Goal: Transaction & Acquisition: Purchase product/service

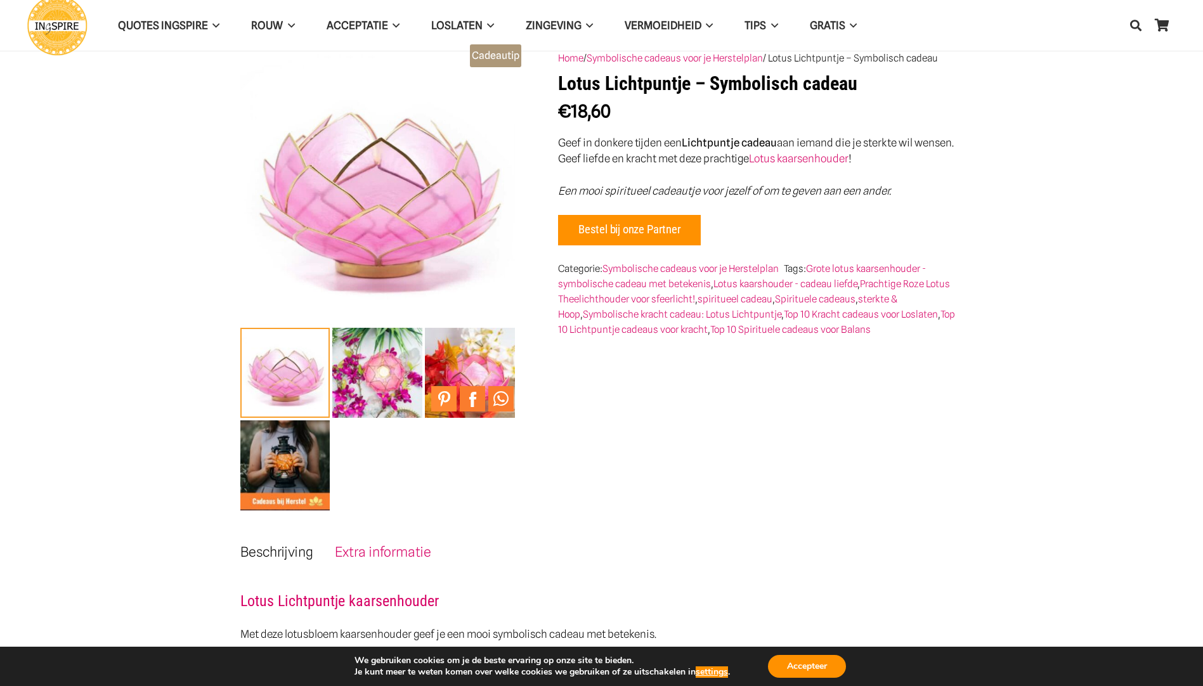
click at [442, 397] on link "Pin to Pinterest" at bounding box center [443, 398] width 25 height 25
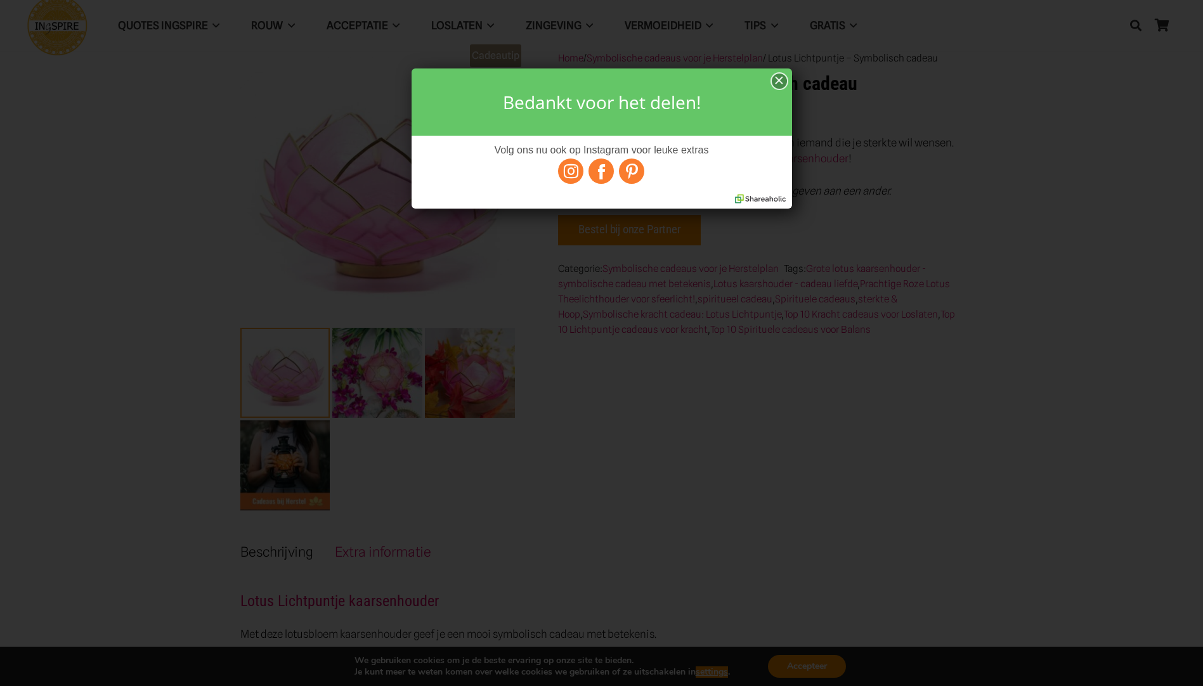
drag, startPoint x: 782, startPoint y: 79, endPoint x: 787, endPoint y: 84, distance: 7.2
click at [782, 79] on div "×" at bounding box center [779, 82] width 15 height 16
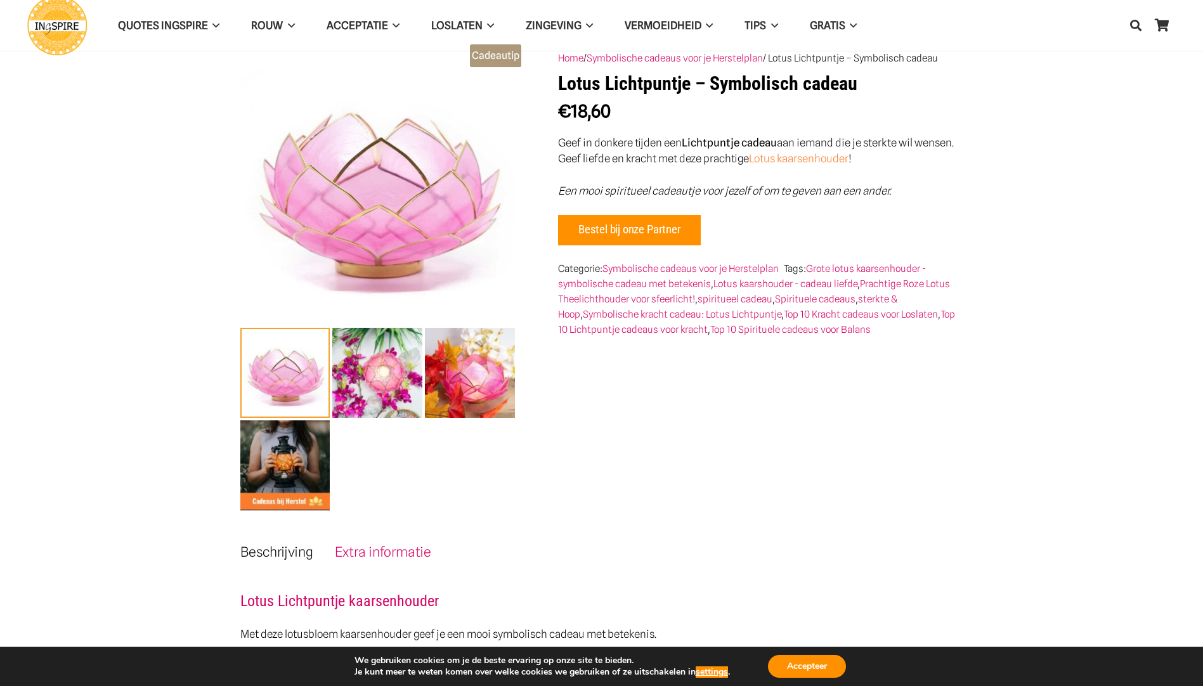
click at [820, 158] on link "Lotus kaarsenhouder" at bounding box center [799, 158] width 100 height 13
